Goal: Task Accomplishment & Management: Manage account settings

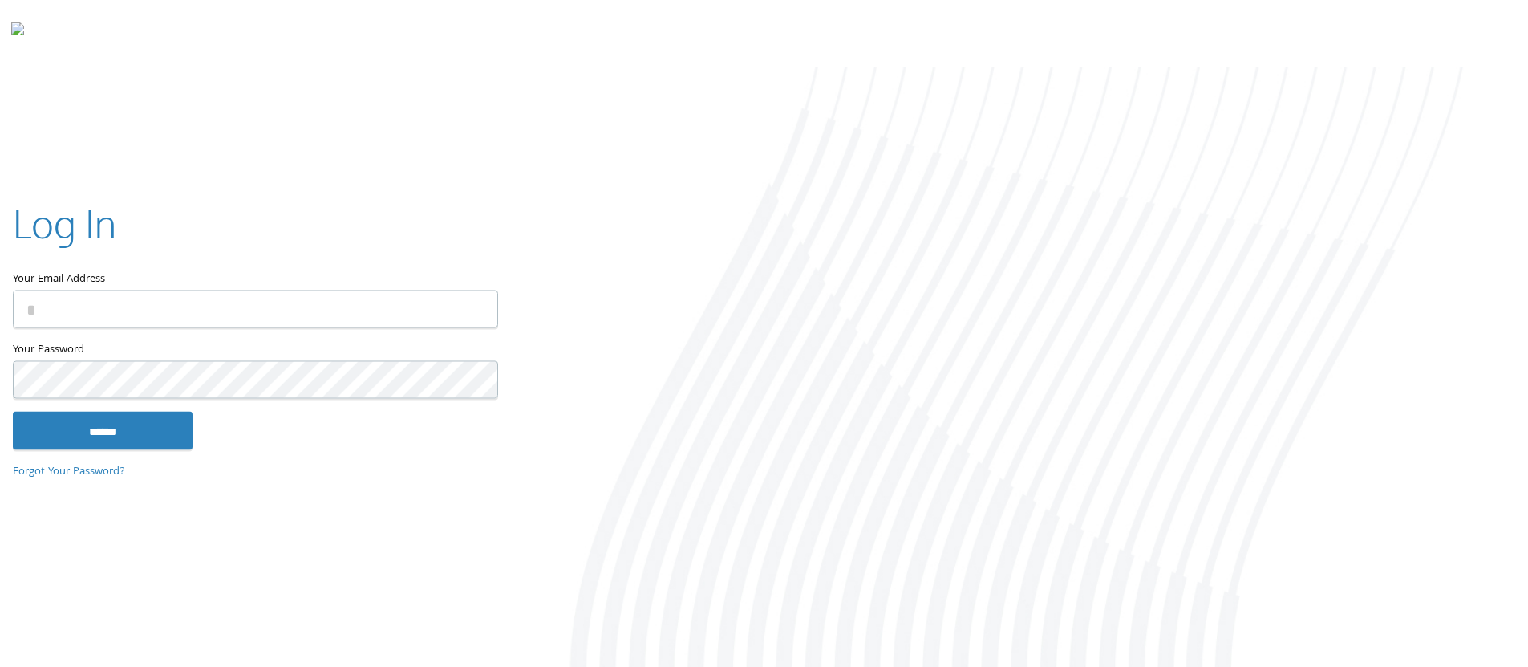
type input "**********"
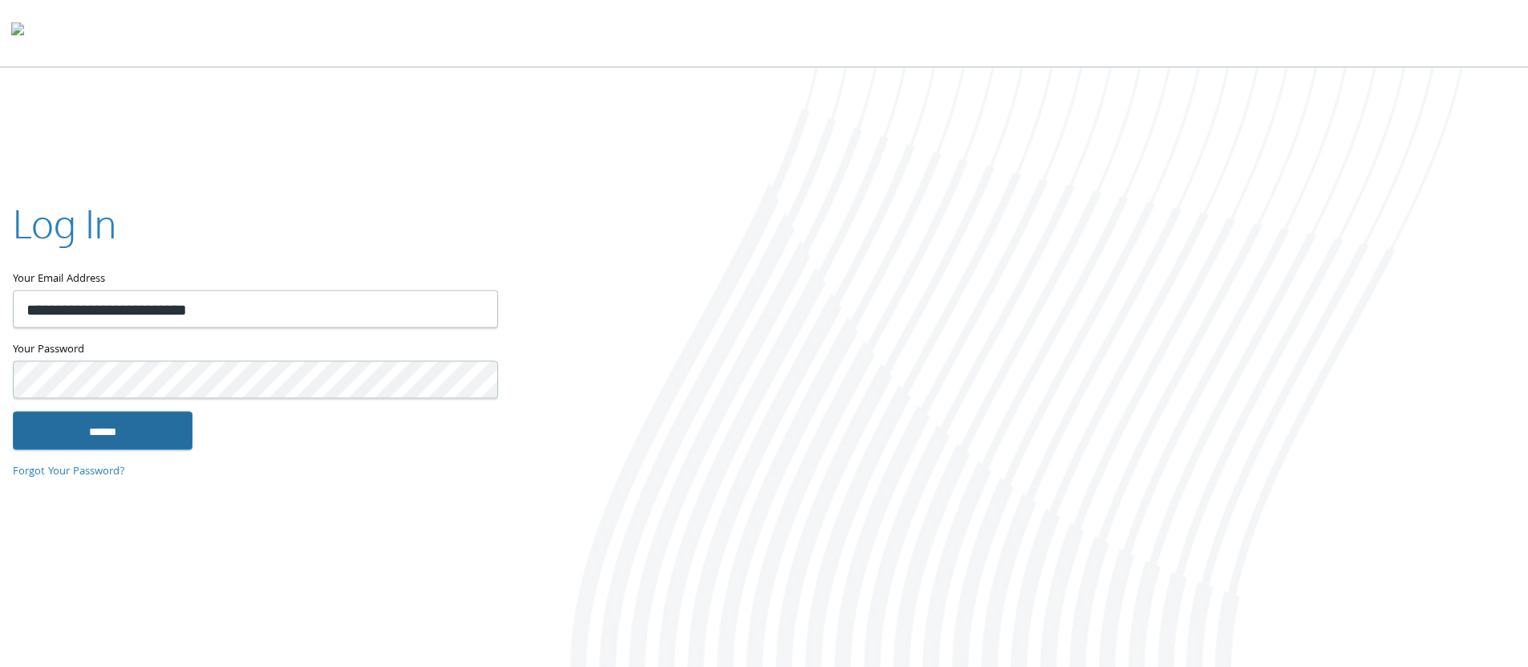
click at [136, 417] on input "******" at bounding box center [103, 430] width 180 height 38
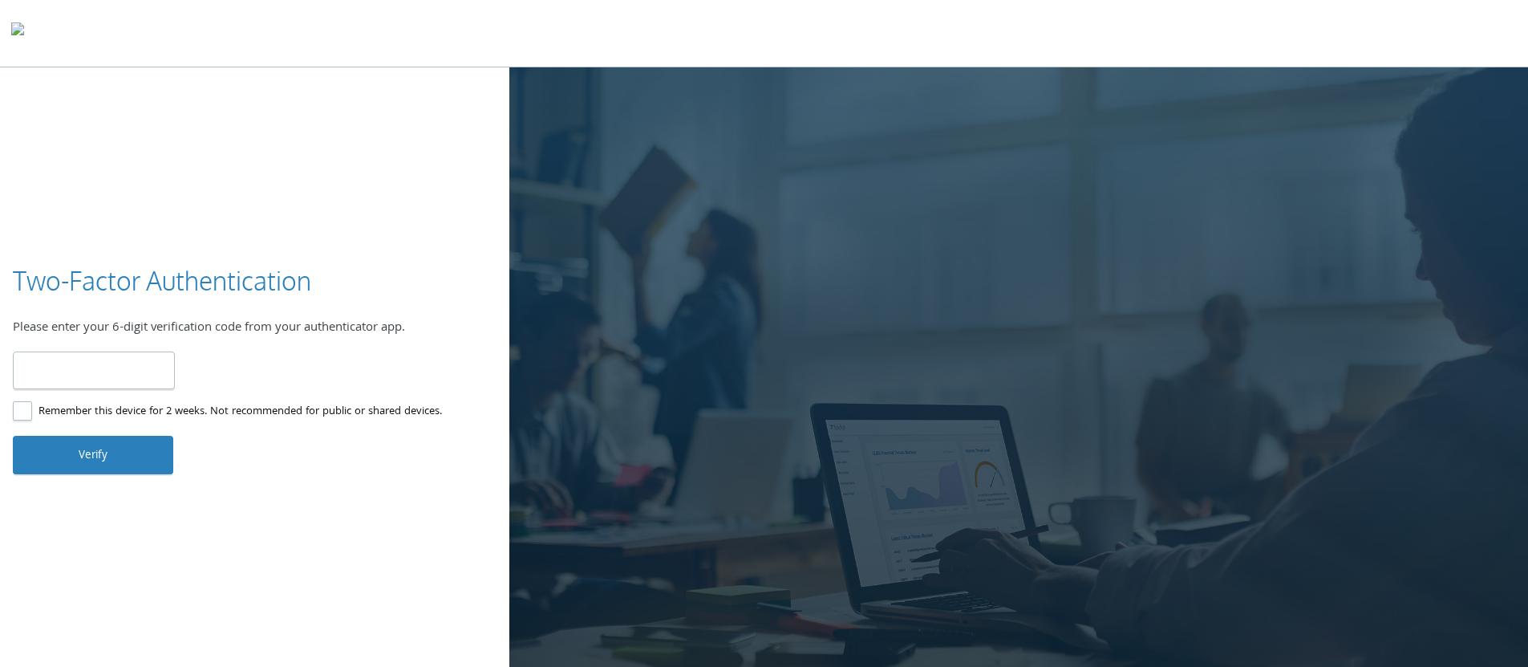
paste input "******"
type input "******"
